Goal: Transaction & Acquisition: Book appointment/travel/reservation

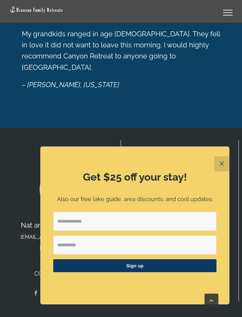
scroll to position [620, 0]
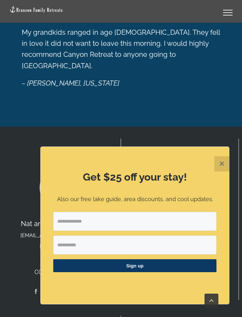
click at [224, 166] on button "✕" at bounding box center [221, 163] width 15 height 15
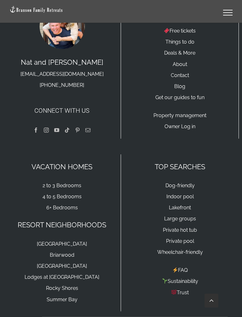
scroll to position [786, 0]
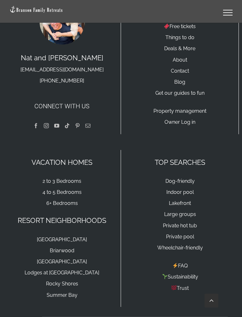
click at [66, 189] on link "4 to 5 Bedrooms" at bounding box center [62, 192] width 39 height 6
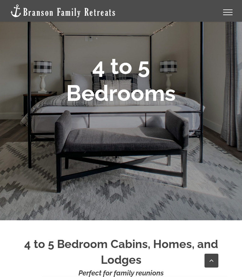
scroll to position [84, 0]
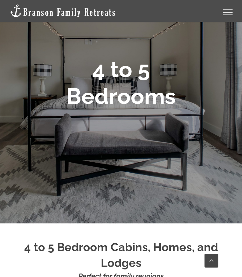
click at [228, 9] on link "Toggle Menu" at bounding box center [227, 12] width 25 height 6
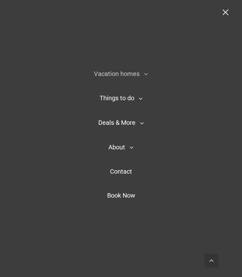
click at [150, 74] on link "Vacation homes" at bounding box center [121, 74] width 62 height 16
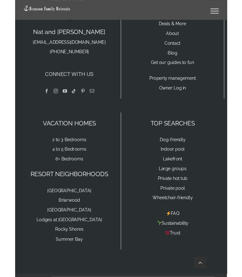
scroll to position [807, 0]
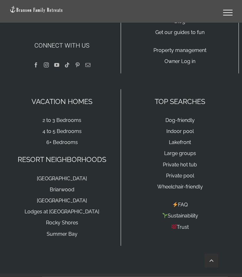
click at [188, 202] on link "FAQ" at bounding box center [179, 205] width 15 height 6
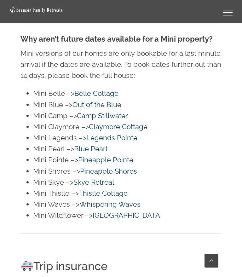
scroll to position [1741, 0]
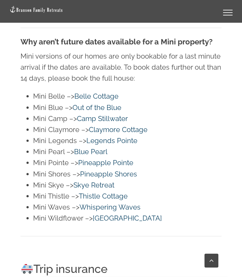
click at [133, 125] on link "Claymore Cottage" at bounding box center [118, 129] width 59 height 8
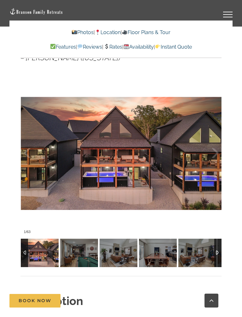
scroll to position [509, 0]
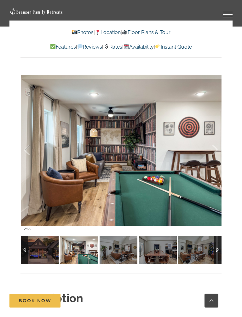
click at [124, 241] on img at bounding box center [119, 250] width 38 height 28
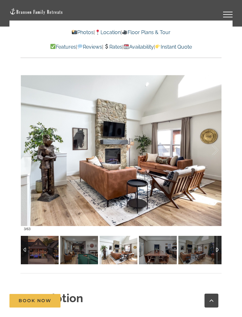
click at [163, 242] on img at bounding box center [158, 250] width 38 height 28
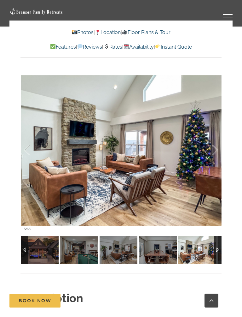
click at [220, 136] on div at bounding box center [121, 150] width 201 height 167
click at [218, 133] on div at bounding box center [209, 150] width 20 height 39
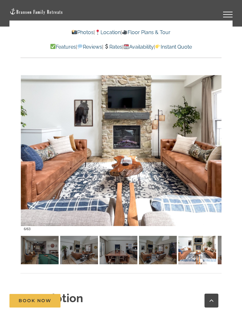
click at [220, 137] on div at bounding box center [121, 150] width 201 height 167
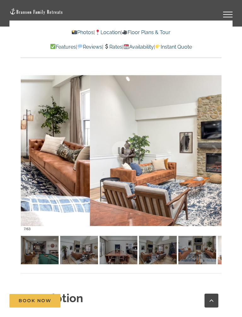
click at [217, 133] on div at bounding box center [209, 150] width 20 height 39
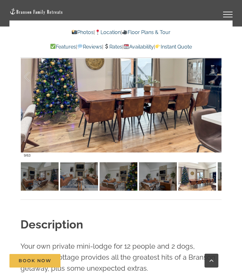
scroll to position [429, 0]
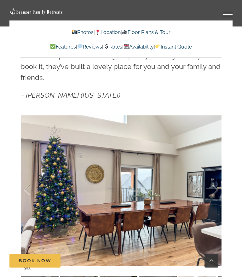
click at [115, 44] on link "Rates" at bounding box center [112, 47] width 19 height 6
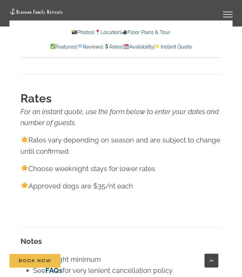
scroll to position [3850, 0]
click at [112, 29] on link "Location" at bounding box center [108, 32] width 26 height 6
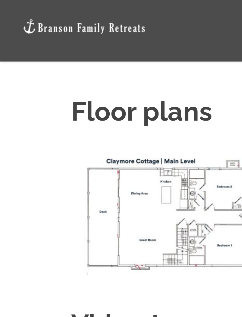
scroll to position [2401, 30]
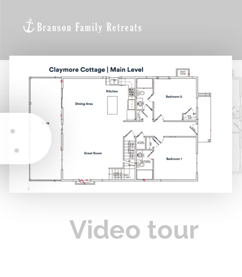
scroll to position [2400, 7]
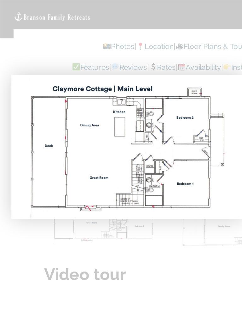
scroll to position [2344, 14]
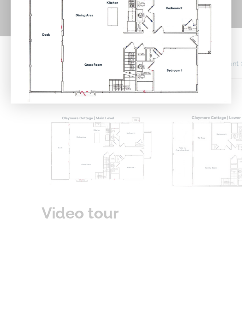
click at [151, 41] on img at bounding box center [89, 26] width 161 height 98
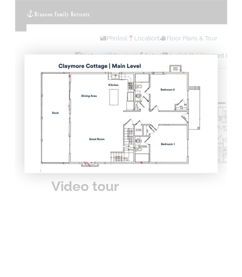
scroll to position [1785, 0]
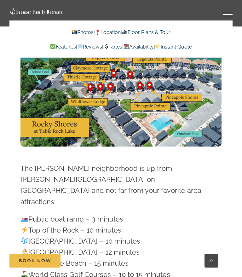
click at [150, 45] on link "Availability" at bounding box center [139, 47] width 30 height 6
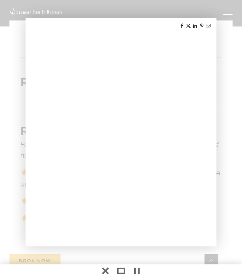
scroll to position [3816, 0]
